Goal: Information Seeking & Learning: Compare options

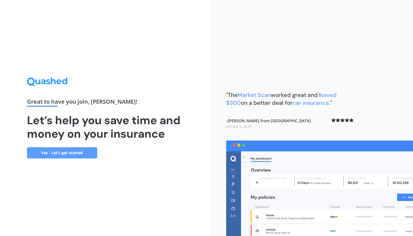
click at [76, 149] on link "Yes - Let’s get started" at bounding box center [62, 152] width 70 height 11
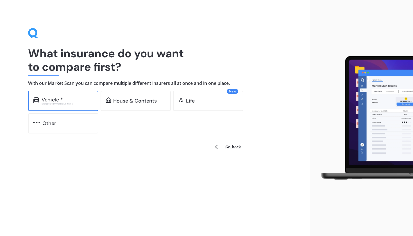
click at [82, 102] on div "Excludes commercial vehicles" at bounding box center [68, 103] width 52 height 2
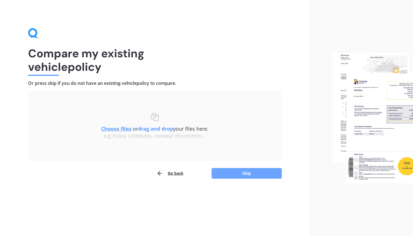
click at [247, 174] on button "Skip" at bounding box center [246, 173] width 70 height 11
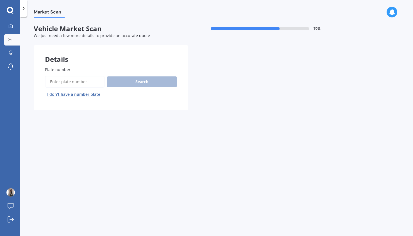
click at [78, 79] on input "Plate number" at bounding box center [74, 82] width 59 height 12
click at [73, 82] on input "Plate number" at bounding box center [74, 82] width 59 height 12
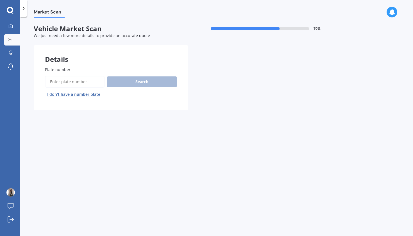
click at [73, 82] on input "Plate number" at bounding box center [74, 82] width 59 height 12
click at [58, 82] on input "Plate number" at bounding box center [74, 82] width 59 height 12
click at [73, 83] on input "Plate number" at bounding box center [74, 82] width 59 height 12
click at [77, 81] on input "Plate number" at bounding box center [74, 82] width 59 height 12
click at [76, 94] on button "I don’t have a number plate" at bounding box center [74, 94] width 58 height 9
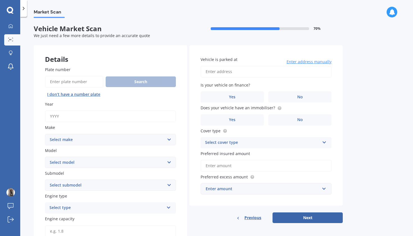
click at [71, 81] on input "Plate number" at bounding box center [74, 82] width 58 height 12
click at [67, 95] on button "I don’t have a number plate" at bounding box center [74, 94] width 58 height 9
click at [60, 115] on input "Year" at bounding box center [110, 116] width 131 height 12
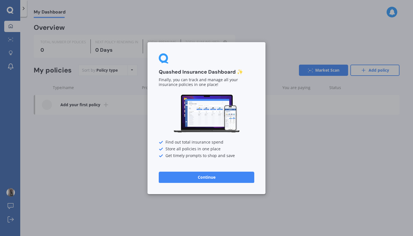
click at [199, 179] on button "Continue" at bounding box center [206, 176] width 95 height 11
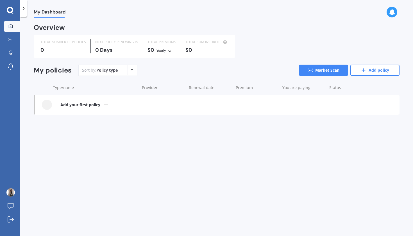
click at [91, 103] on b "Add your first policy" at bounding box center [80, 105] width 40 height 6
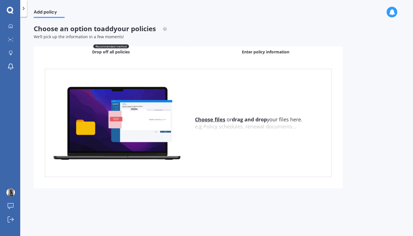
click at [231, 48] on div "Enter policy information" at bounding box center [265, 51] width 154 height 11
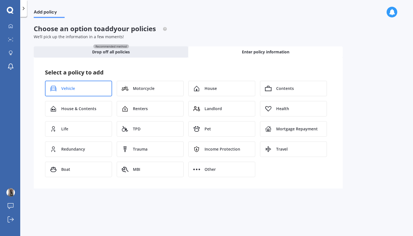
click at [99, 86] on div "Vehicle" at bounding box center [78, 89] width 67 height 16
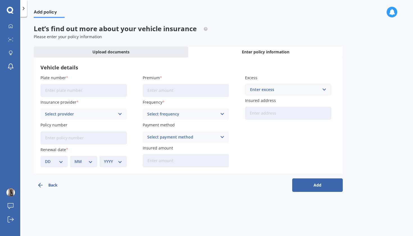
click at [89, 91] on input "Plate number" at bounding box center [83, 90] width 86 height 13
click at [101, 114] on div "Select provider" at bounding box center [80, 114] width 70 height 6
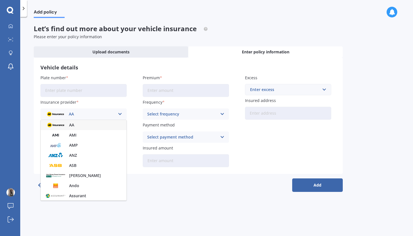
click at [26, 4] on div at bounding box center [23, 8] width 7 height 17
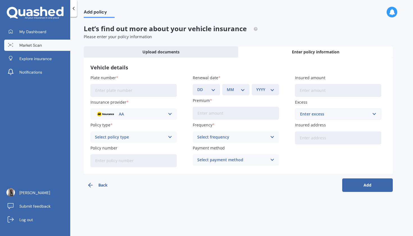
click at [29, 46] on span "Market Scan" at bounding box center [30, 45] width 22 height 6
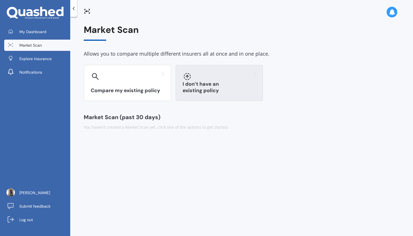
click at [190, 88] on h3 "I don’t have an existing policy" at bounding box center [218, 87] width 73 height 13
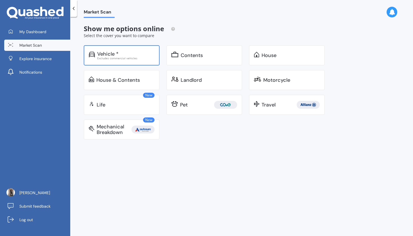
click at [122, 54] on div "Vehicle *" at bounding box center [125, 54] width 57 height 6
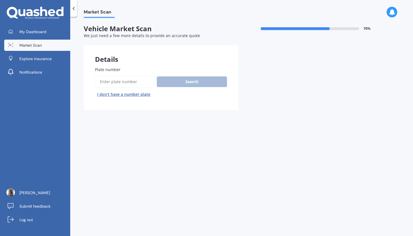
click at [73, 6] on icon at bounding box center [74, 9] width 6 height 6
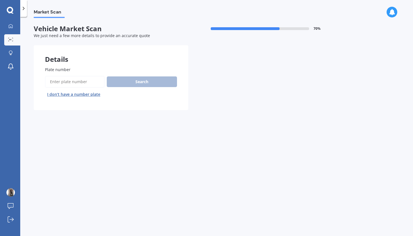
click at [75, 82] on input "Plate number" at bounding box center [74, 82] width 59 height 12
click at [49, 80] on input "Plate number" at bounding box center [74, 82] width 59 height 12
click at [52, 80] on input "Plate number" at bounding box center [74, 82] width 59 height 12
click button "Next" at bounding box center [0, 0] width 0 height 0
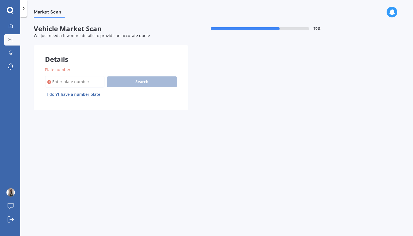
click at [60, 81] on input "Plate number" at bounding box center [74, 82] width 59 height 12
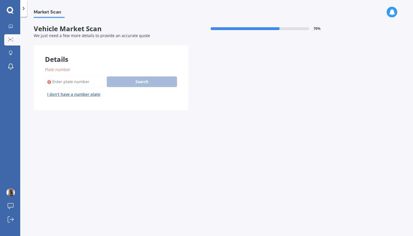
click at [60, 81] on input "Plate number" at bounding box center [74, 82] width 59 height 12
click at [90, 78] on input "Plate number" at bounding box center [74, 82] width 59 height 12
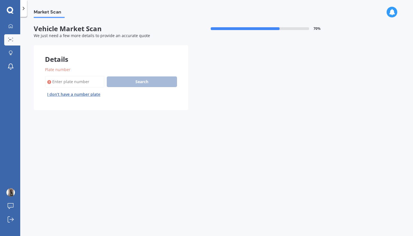
click at [90, 78] on input "Plate number" at bounding box center [74, 82] width 59 height 12
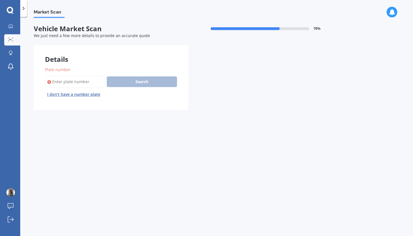
click at [117, 78] on div "Search I don’t have a number plate" at bounding box center [111, 87] width 132 height 23
click at [81, 79] on input "Plate number" at bounding box center [74, 82] width 59 height 12
click at [75, 81] on input "Plate number" at bounding box center [74, 82] width 59 height 12
click at [388, 10] on icon at bounding box center [391, 12] width 6 height 6
click at [314, 125] on div "Market Scan Vehicle Market Scan 70 % We just need a few more details to provide…" at bounding box center [216, 127] width 392 height 219
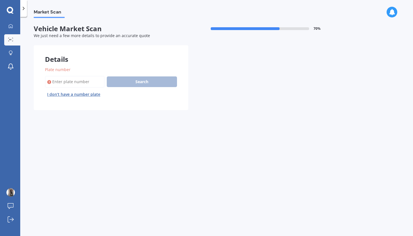
click at [76, 95] on button "I don’t have a number plate" at bounding box center [74, 94] width 58 height 9
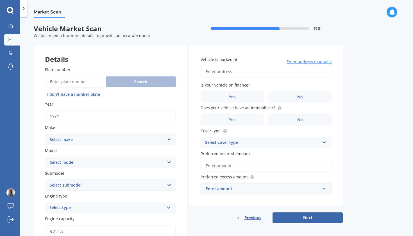
click at [75, 81] on input "Plate number" at bounding box center [74, 82] width 58 height 12
click at [77, 114] on input "Year" at bounding box center [110, 116] width 131 height 12
click at [80, 134] on select "Select make AC ALFA ROMEO ASTON [PERSON_NAME] AUDI AUSTIN BEDFORD Bentley BMW B…" at bounding box center [110, 139] width 131 height 11
select select "HOLDEN"
click at [85, 162] on select "Select model Acadia Adventra Apollo Astra Barina Belmont Berlina [GEOGRAPHIC_DA…" at bounding box center [110, 162] width 131 height 11
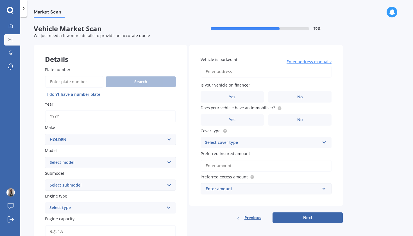
select select "CAPTIVA"
select select "EQUIPE"
click at [78, 204] on div "Select type" at bounding box center [106, 207] width 114 height 7
click at [81, 164] on div "Petrol" at bounding box center [110, 166] width 130 height 10
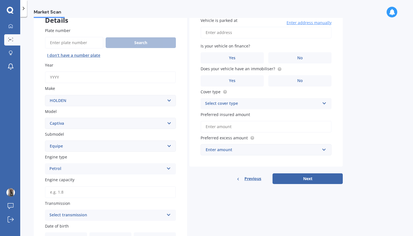
scroll to position [47, 0]
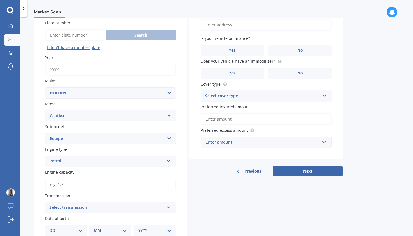
click at [80, 179] on input "Engine capacity" at bounding box center [110, 184] width 131 height 12
click at [85, 207] on div "Select transmission" at bounding box center [106, 207] width 114 height 7
click at [76, 175] on div "Auto" at bounding box center [110, 176] width 130 height 10
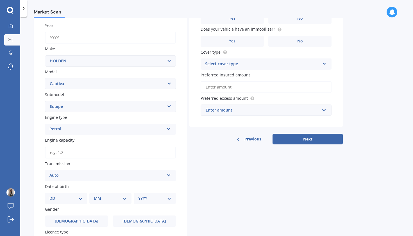
scroll to position [88, 0]
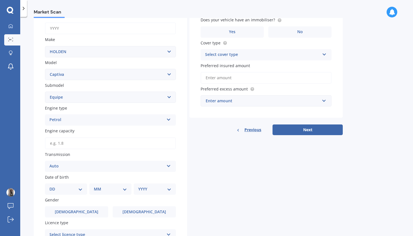
select select "25"
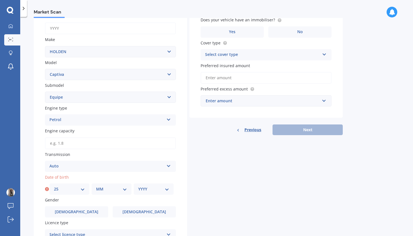
select select "10"
select select "2001"
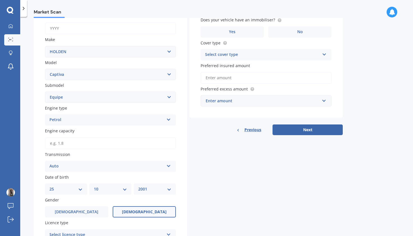
click at [136, 209] on label "[DEMOGRAPHIC_DATA]" at bounding box center [144, 211] width 63 height 11
click at [0, 0] on input "[DEMOGRAPHIC_DATA]" at bounding box center [0, 0] width 0 height 0
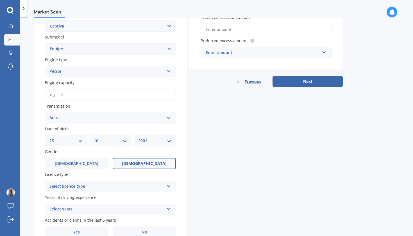
scroll to position [138, 0]
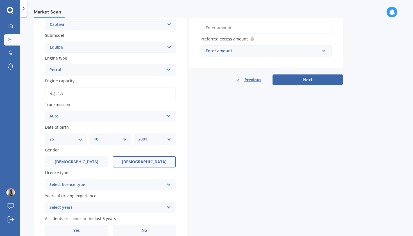
click at [109, 184] on div "Select licence type" at bounding box center [106, 184] width 114 height 7
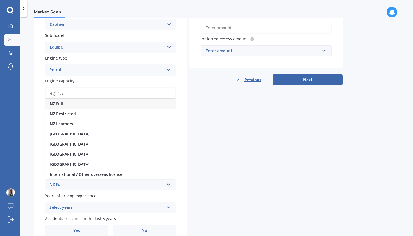
click at [103, 101] on div "NZ Full" at bounding box center [110, 103] width 130 height 10
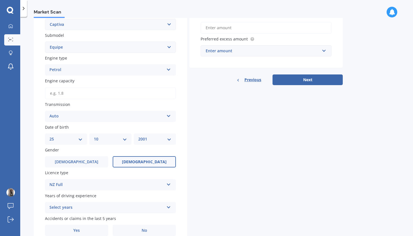
click at [77, 206] on div "Select years" at bounding box center [106, 207] width 114 height 7
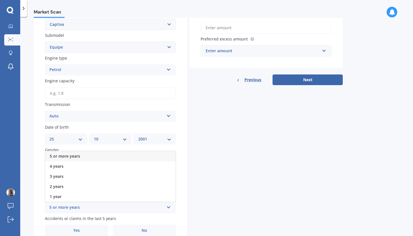
click at [82, 153] on div "5 or more years" at bounding box center [110, 156] width 130 height 10
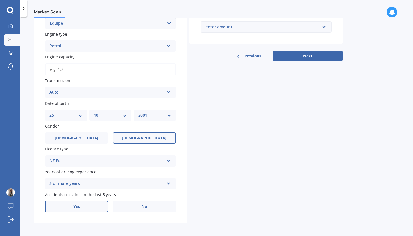
scroll to position [161, 0]
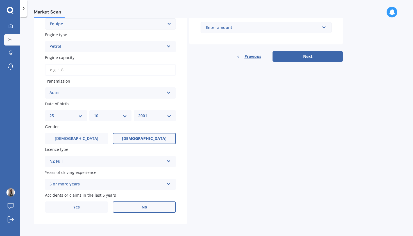
click at [135, 203] on label "No" at bounding box center [144, 206] width 63 height 11
click at [0, 0] on input "No" at bounding box center [0, 0] width 0 height 0
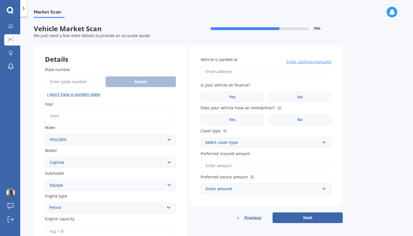
scroll to position [0, 0]
click at [247, 74] on input "Vehicle is parked at" at bounding box center [265, 72] width 131 height 12
click at [223, 71] on input "Vehicle is parked at" at bounding box center [265, 72] width 131 height 12
click at [100, 118] on input "Year" at bounding box center [110, 116] width 131 height 12
click at [255, 94] on label "Yes" at bounding box center [231, 96] width 63 height 11
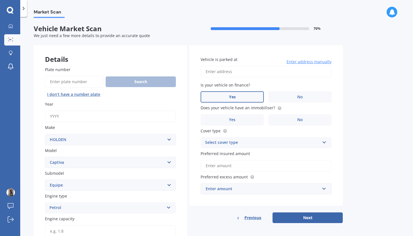
click at [0, 0] on input "Yes" at bounding box center [0, 0] width 0 height 0
click at [290, 96] on label "No" at bounding box center [299, 96] width 63 height 11
click at [0, 0] on input "No" at bounding box center [0, 0] width 0 height 0
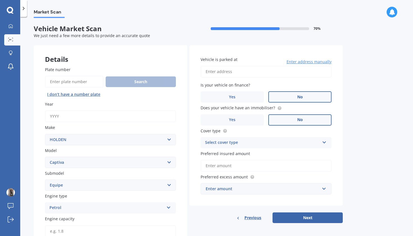
click at [289, 118] on label "No" at bounding box center [299, 119] width 63 height 11
click at [0, 0] on input "No" at bounding box center [0, 0] width 0 height 0
click at [262, 139] on div "Select cover type" at bounding box center [262, 142] width 114 height 7
click at [248, 154] on div "Comprehensive" at bounding box center [266, 153] width 130 height 10
click at [247, 166] on input "Preferred insured amount" at bounding box center [265, 166] width 131 height 12
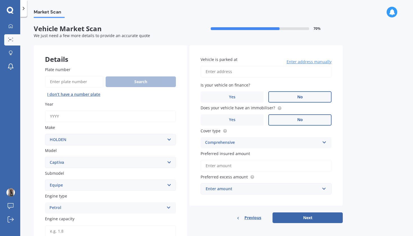
click at [234, 187] on div "Enter amount" at bounding box center [262, 188] width 114 height 6
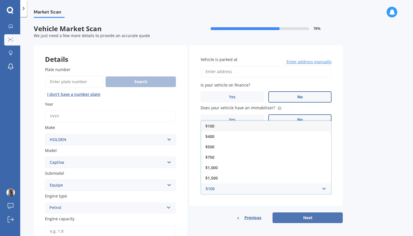
click at [299, 215] on button "Next" at bounding box center [307, 217] width 70 height 11
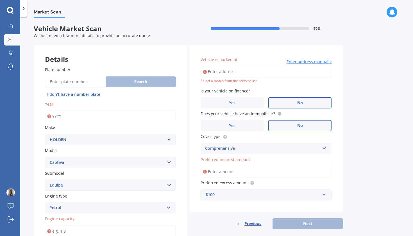
click at [64, 112] on input "Year" at bounding box center [110, 116] width 131 height 12
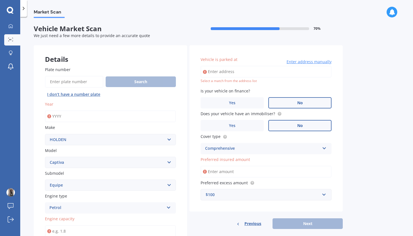
click at [64, 112] on input "Year" at bounding box center [110, 116] width 131 height 12
click at [45, 15] on span "Market Scan" at bounding box center [49, 13] width 31 height 8
click at [107, 34] on span "We just need a few more details to provide an accurate quote" at bounding box center [92, 35] width 116 height 5
click at [14, 207] on div at bounding box center [10, 206] width 8 height 6
